Goal: Transaction & Acquisition: Purchase product/service

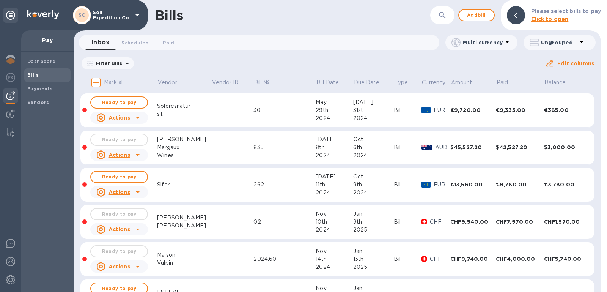
scroll to position [616, 0]
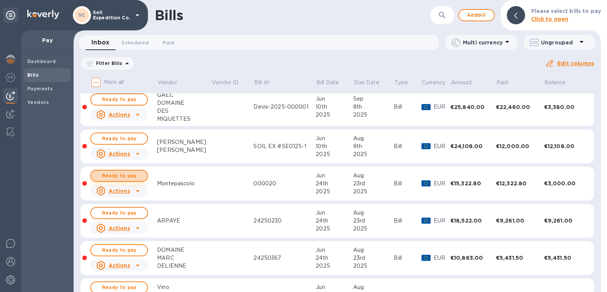
click at [121, 171] on span "Ready to pay" at bounding box center [119, 175] width 44 height 9
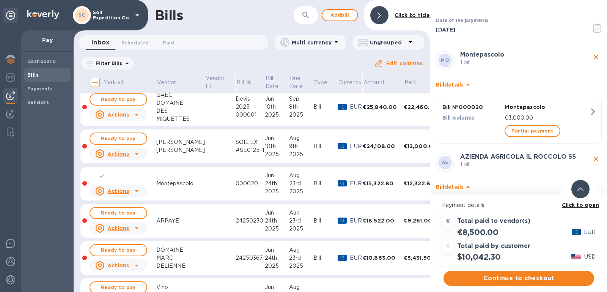
scroll to position [20, 0]
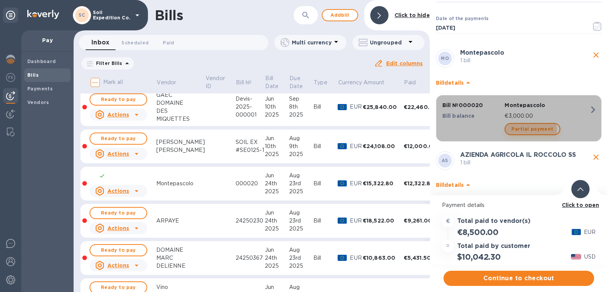
click at [523, 130] on span "Partial payment" at bounding box center [532, 128] width 42 height 9
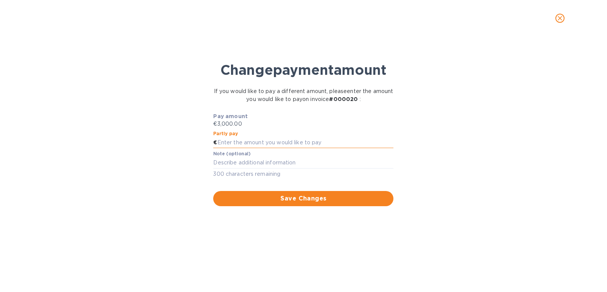
click at [308, 144] on input "text" at bounding box center [305, 142] width 176 height 11
type input "3,000.00"
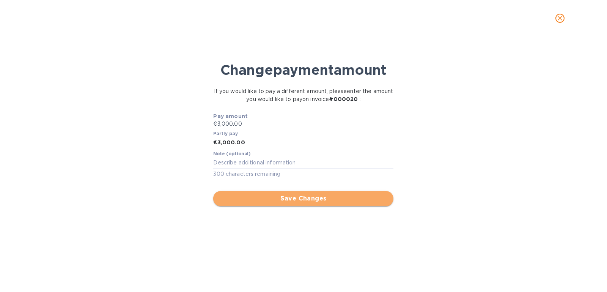
click at [300, 195] on span "Save Changes" at bounding box center [303, 198] width 168 height 9
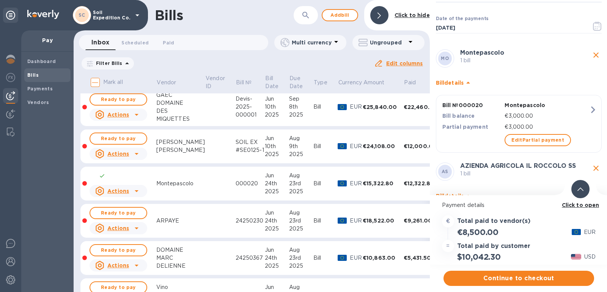
click at [592, 51] on icon "close" at bounding box center [595, 54] width 9 height 9
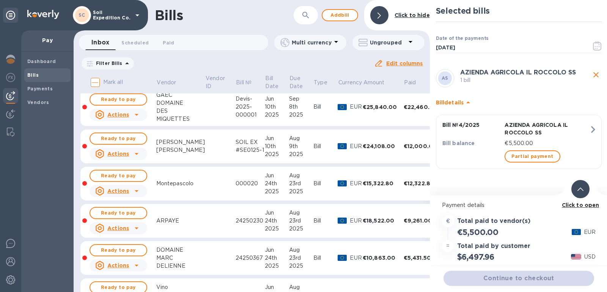
scroll to position [0, 0]
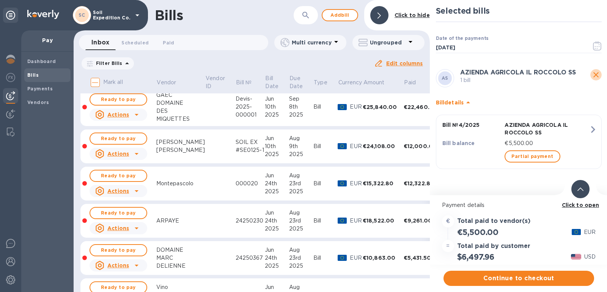
click at [594, 75] on icon "close" at bounding box center [595, 74] width 5 height 5
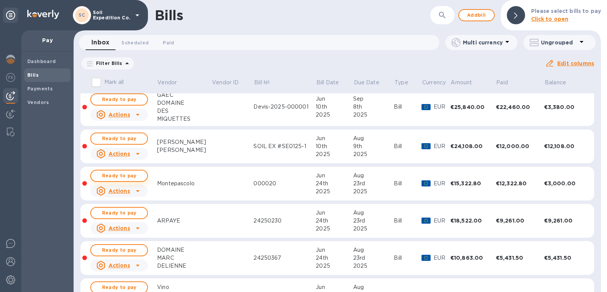
click at [139, 178] on span "Ready to pay" at bounding box center [119, 175] width 44 height 9
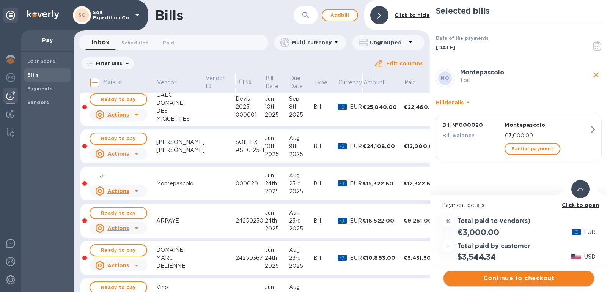
click at [536, 283] on button "Continue to checkout" at bounding box center [518, 277] width 151 height 15
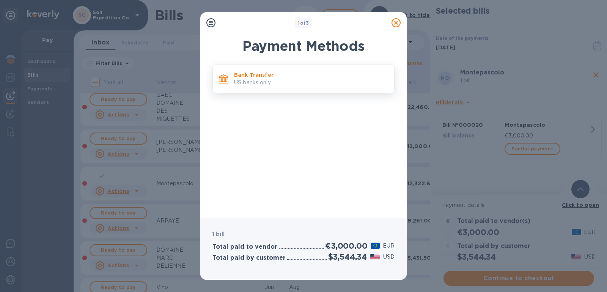
click at [294, 80] on p "US banks only." at bounding box center [311, 83] width 154 height 8
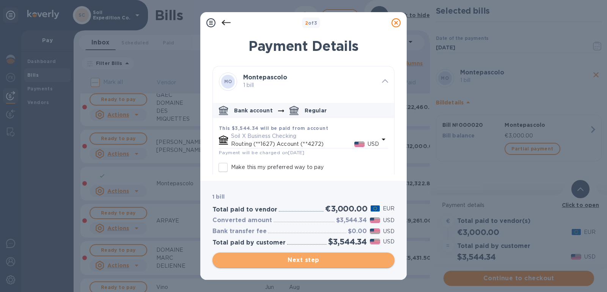
click at [320, 254] on button "Next step" at bounding box center [303, 259] width 182 height 15
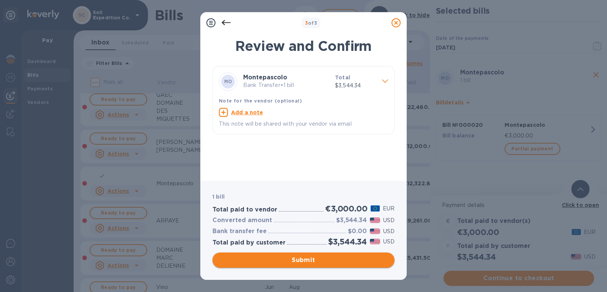
click at [339, 258] on span "Submit" at bounding box center [303, 259] width 170 height 9
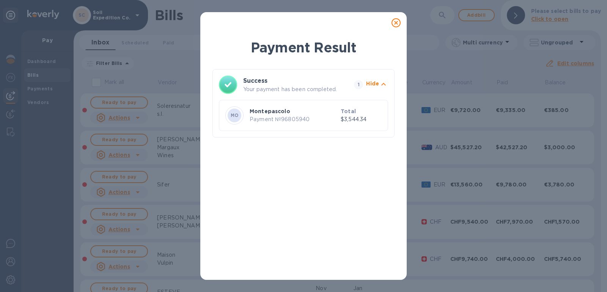
click at [397, 20] on icon at bounding box center [395, 22] width 9 height 9
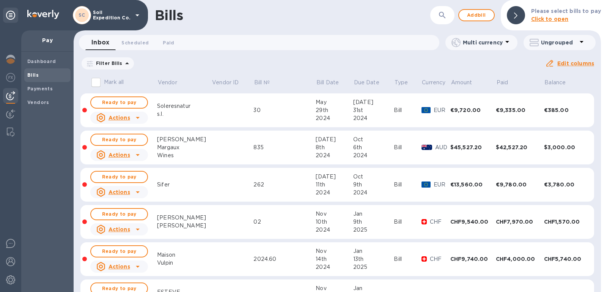
scroll to position [226, 0]
